Goal: Find specific page/section: Find specific page/section

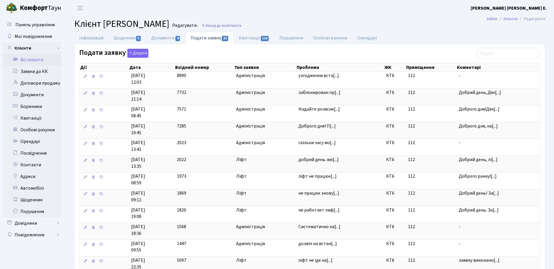
select select "25"
click at [33, 46] on link "Клієнти" at bounding box center [32, 48] width 58 height 12
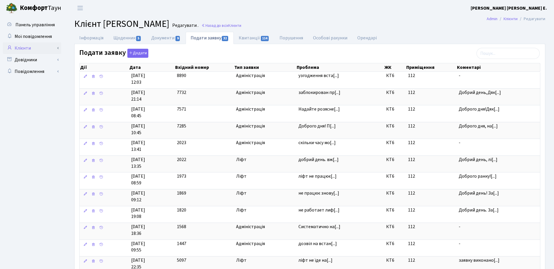
click at [46, 52] on link "Клієнти" at bounding box center [32, 48] width 58 height 12
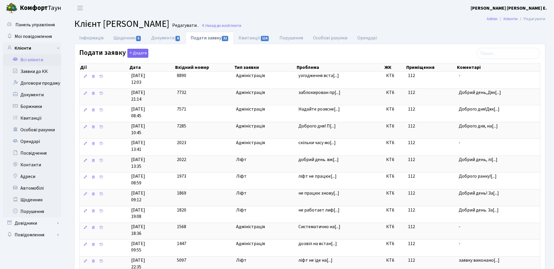
click at [303, 21] on h2 "Клієнт Орліогло Анастасія Володимирівна Редагувати . Назад до всіх Клієнти" at bounding box center [309, 23] width 471 height 11
click at [242, 25] on link "Назад до всіх Клієнти" at bounding box center [222, 26] width 40 height 6
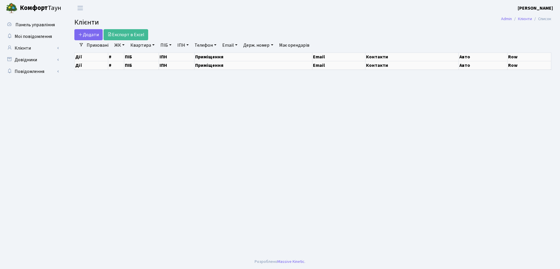
select select "25"
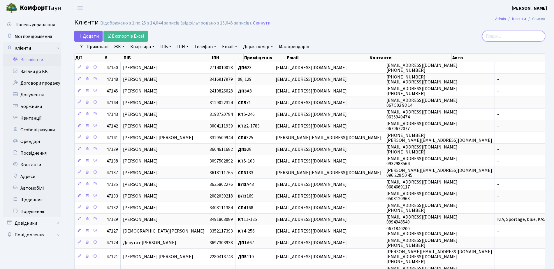
click at [524, 38] on input "search" at bounding box center [513, 36] width 63 height 11
type input "14-184"
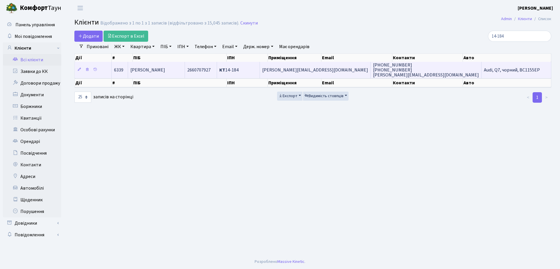
click at [185, 71] on td "[PERSON_NAME]" at bounding box center [156, 70] width 57 height 16
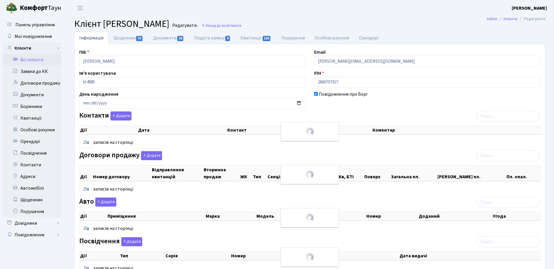
select select "25"
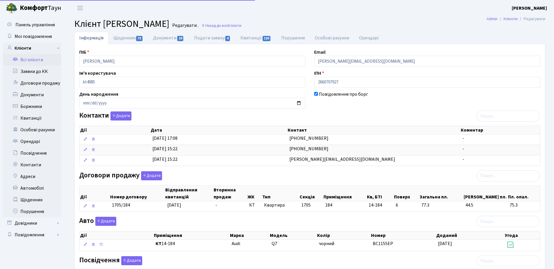
click at [127, 44] on div "ПІБ [PERSON_NAME] Email [PERSON_NAME][EMAIL_ADDRESS][DOMAIN_NAME] Ім'я користув…" at bounding box center [310, 196] width 471 height 305
click at [133, 40] on link "Щоденник 73" at bounding box center [129, 38] width 40 height 12
select select "25"
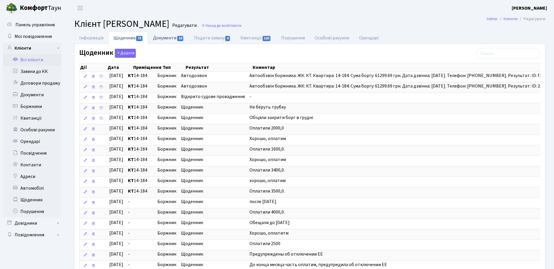
click at [175, 38] on link "Документи 10" at bounding box center [168, 38] width 41 height 12
select select "25"
